Goal: Task Accomplishment & Management: Use online tool/utility

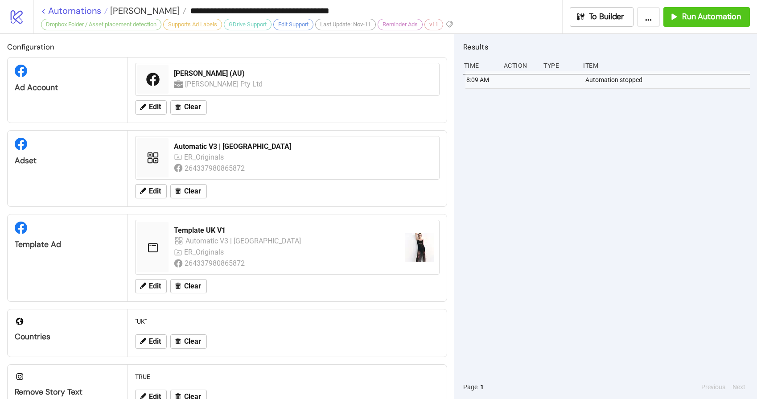
click at [85, 8] on link "< Automations" at bounding box center [74, 10] width 67 height 9
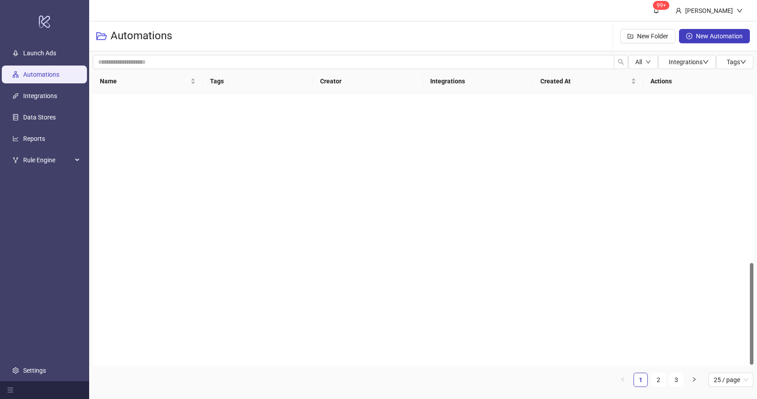
scroll to position [17, 0]
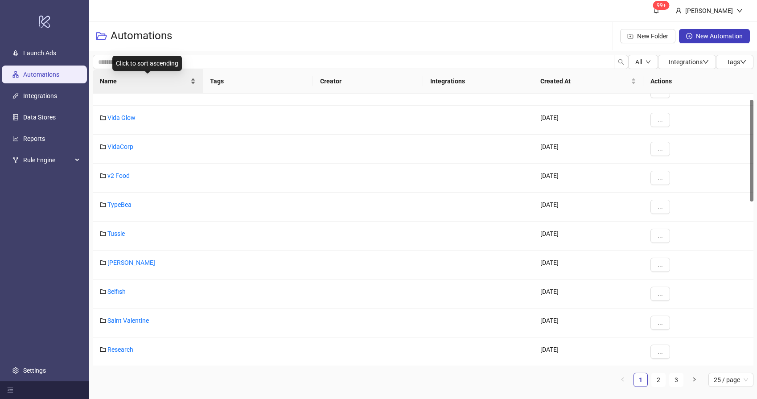
click at [132, 86] on div "Name" at bounding box center [148, 81] width 96 height 10
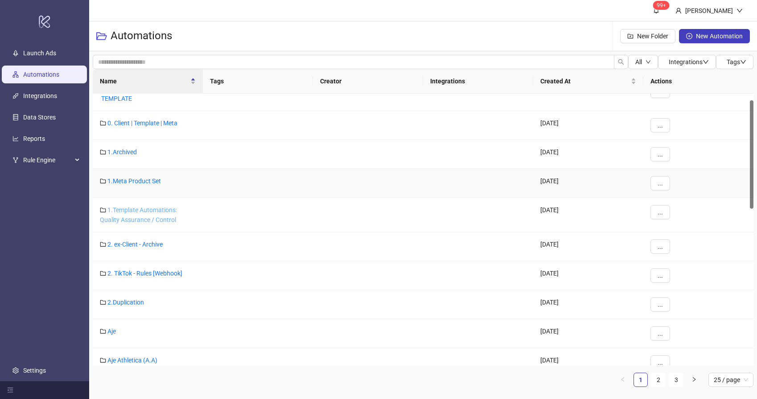
scroll to position [94, 0]
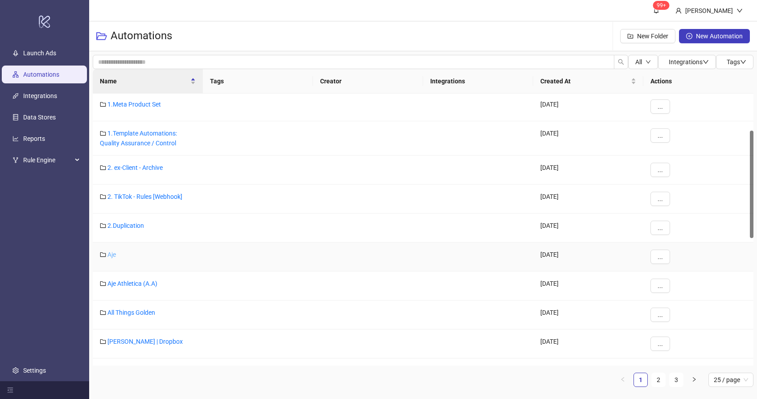
click at [112, 256] on link "Aje" at bounding box center [112, 254] width 8 height 7
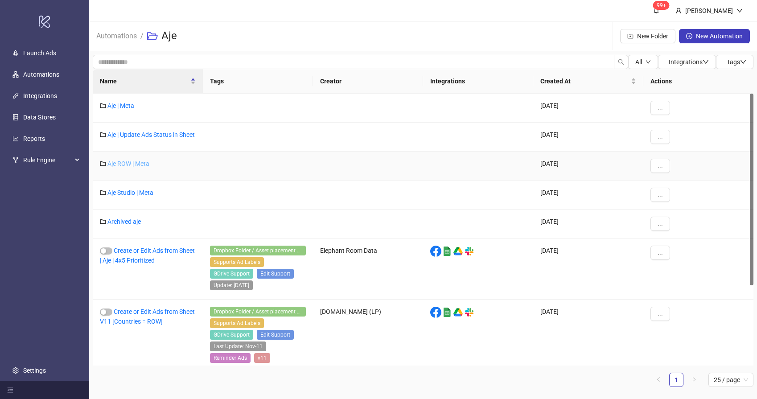
click at [128, 167] on link "Aje ROW | Meta" at bounding box center [129, 163] width 42 height 7
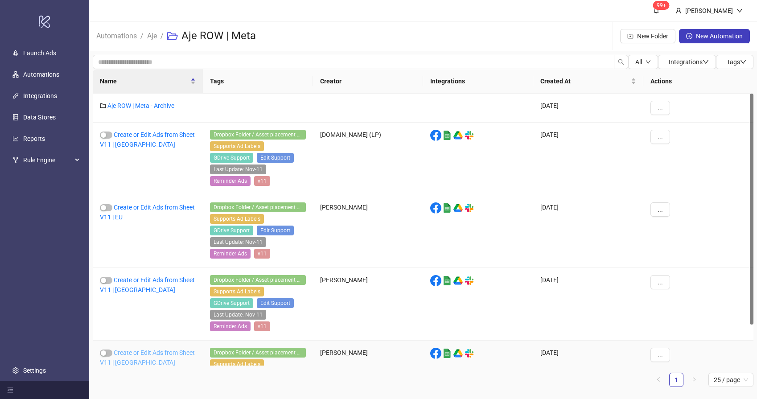
click at [131, 354] on link "Create or Edit Ads from Sheet V11 | US" at bounding box center [147, 357] width 95 height 17
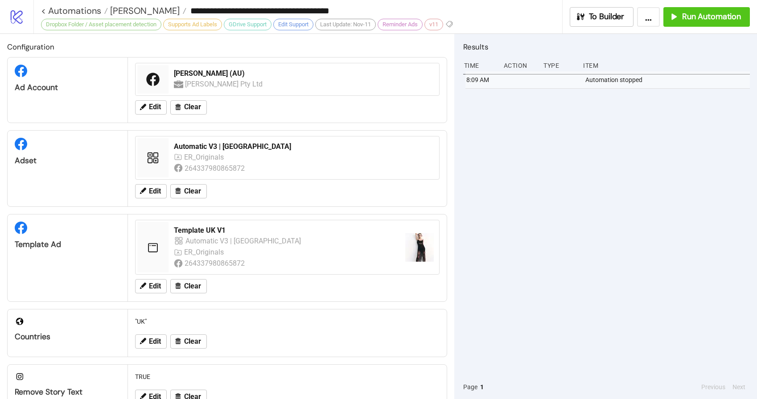
type input "**********"
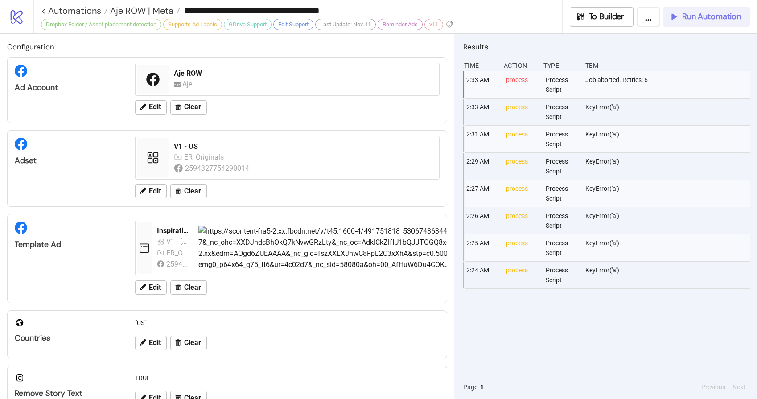
click at [713, 12] on span "Run Automation" at bounding box center [711, 17] width 59 height 10
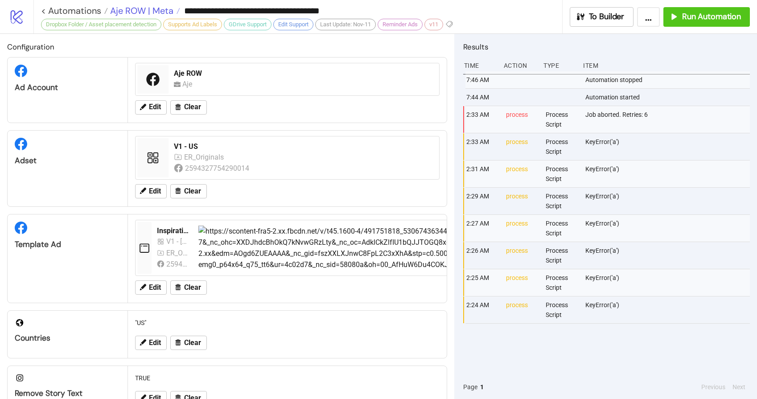
click at [145, 11] on span "Aje ROW | Meta" at bounding box center [141, 11] width 66 height 12
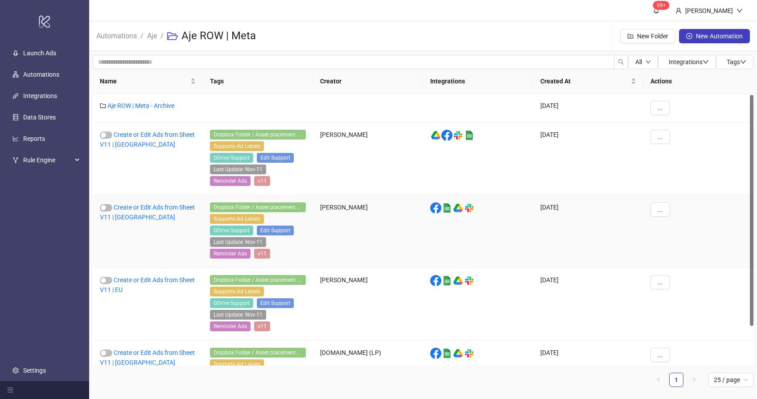
scroll to position [48, 0]
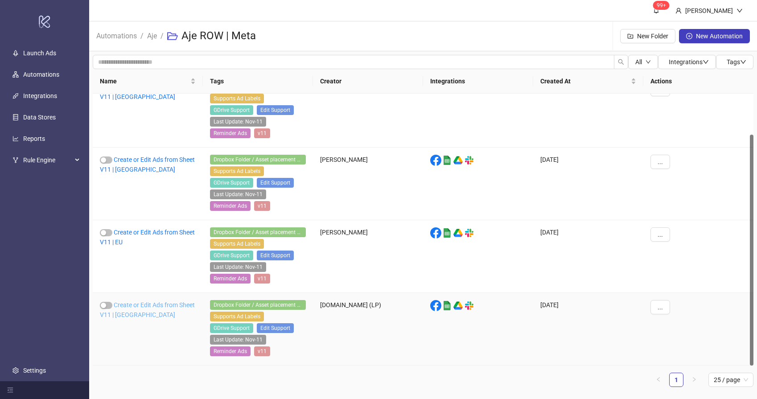
click at [139, 304] on link "Create or Edit Ads from Sheet V11 | ASIA" at bounding box center [147, 310] width 95 height 17
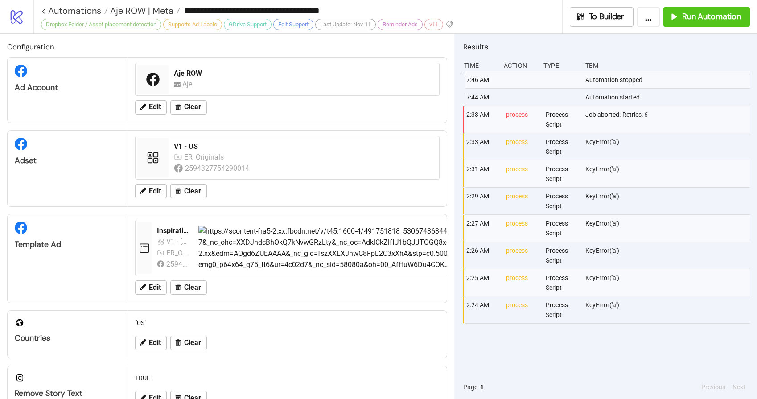
type input "**********"
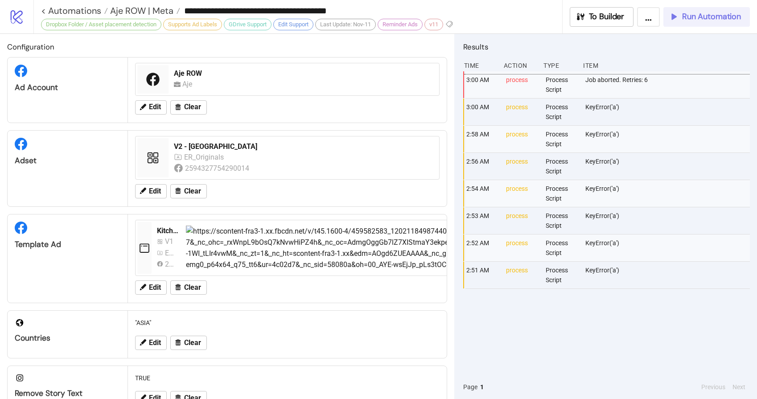
click at [704, 22] on button "Run Automation" at bounding box center [707, 17] width 87 height 20
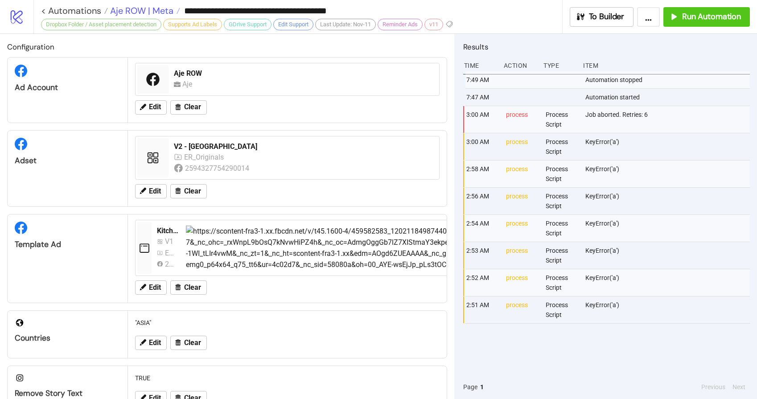
click at [141, 12] on span "Aje ROW | Meta" at bounding box center [141, 11] width 66 height 12
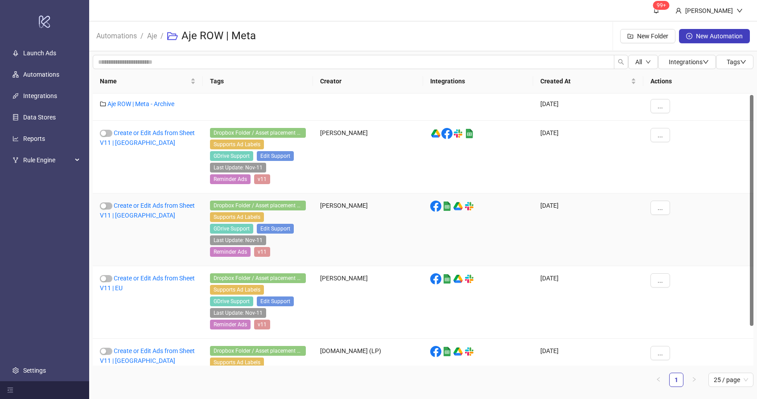
scroll to position [7, 0]
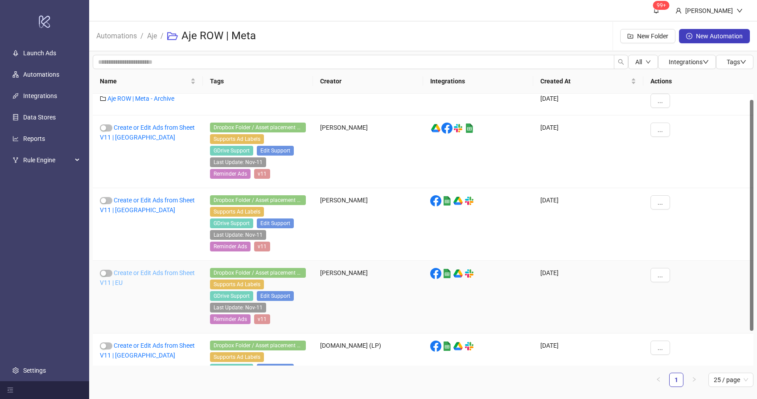
click at [124, 275] on link "Create or Edit Ads from Sheet V11 | EU" at bounding box center [147, 277] width 95 height 17
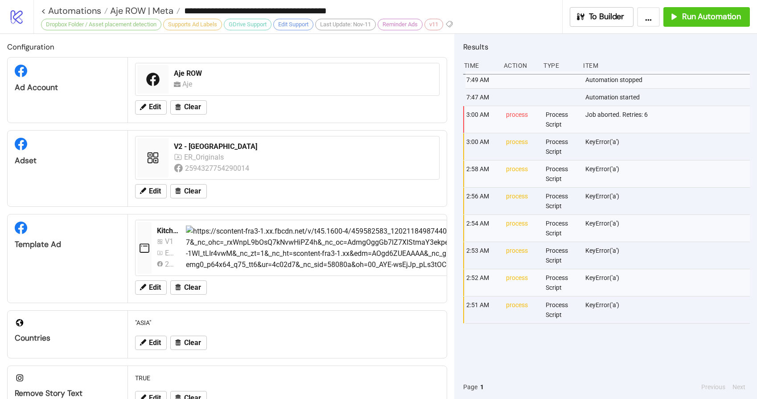
type input "**********"
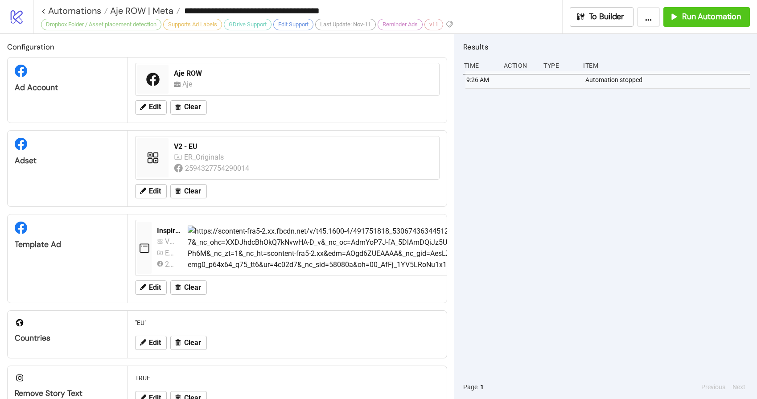
click at [472, 144] on div "9:26 AM Automation stopped" at bounding box center [606, 223] width 287 height 304
click at [495, 145] on div "9:26 AM Automation stopped" at bounding box center [606, 223] width 287 height 304
click at [690, 12] on span "Run Automation" at bounding box center [711, 17] width 59 height 10
click at [159, 15] on span "Aje ROW | Meta" at bounding box center [141, 11] width 66 height 12
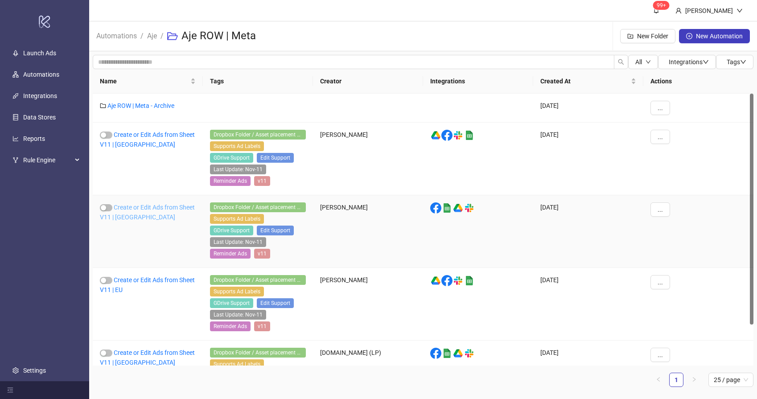
click at [130, 219] on link "Create or Edit Ads from Sheet V11 | UK" at bounding box center [147, 212] width 95 height 17
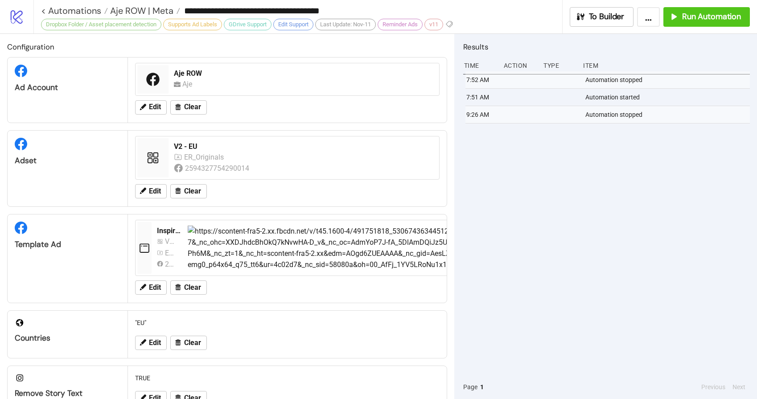
type input "**********"
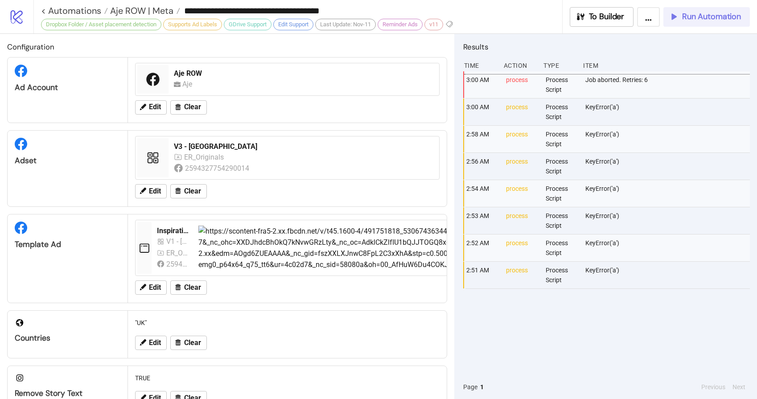
click at [695, 15] on span "Run Automation" at bounding box center [711, 17] width 59 height 10
